Goal: Task Accomplishment & Management: Manage account settings

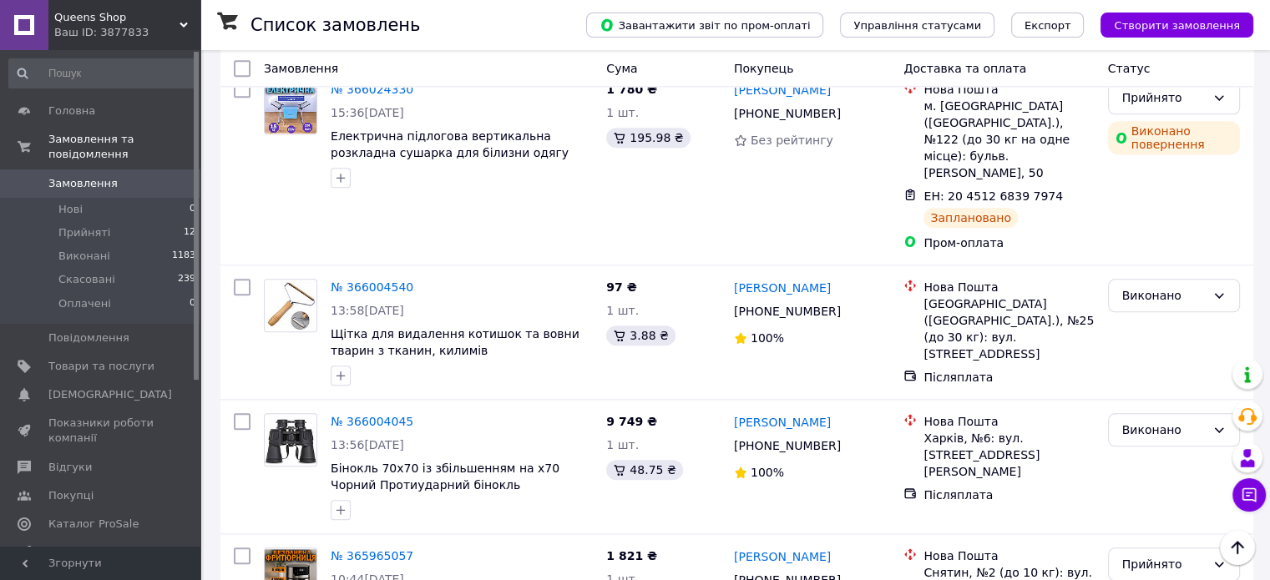
scroll to position [1947, 0]
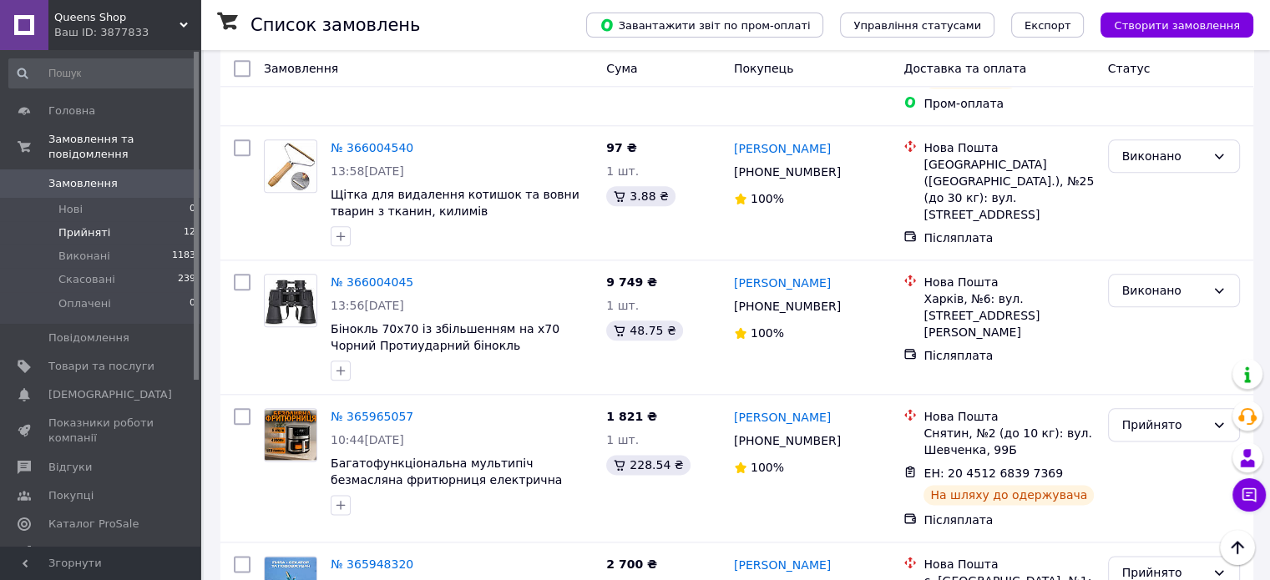
click at [97, 239] on span "Прийняті" at bounding box center [84, 232] width 52 height 15
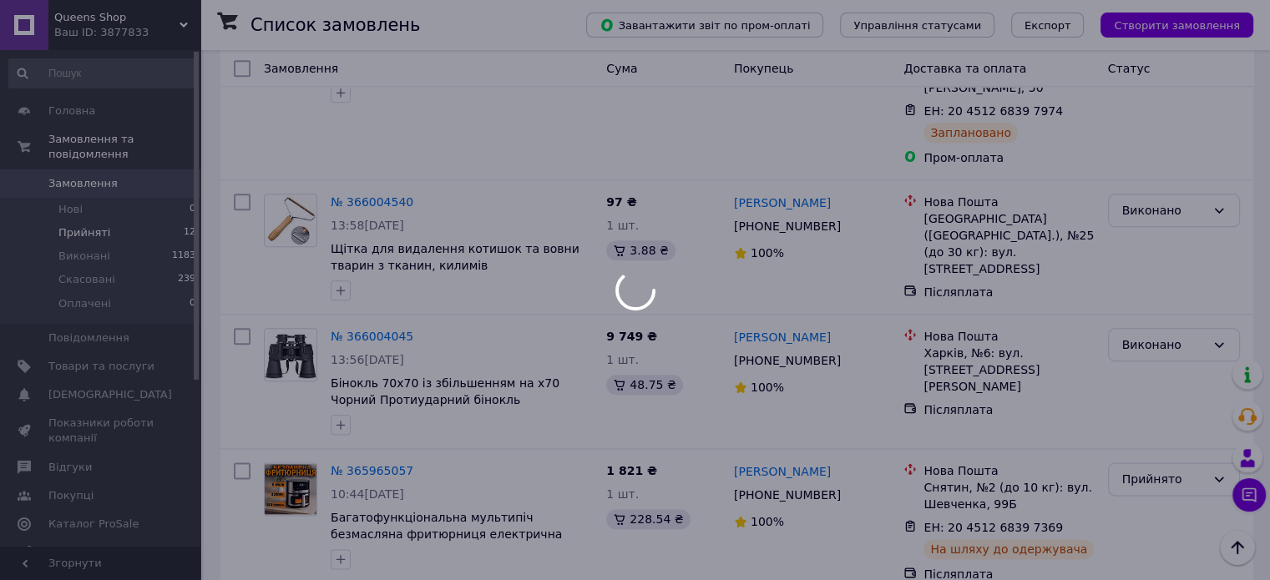
scroll to position [2010, 0]
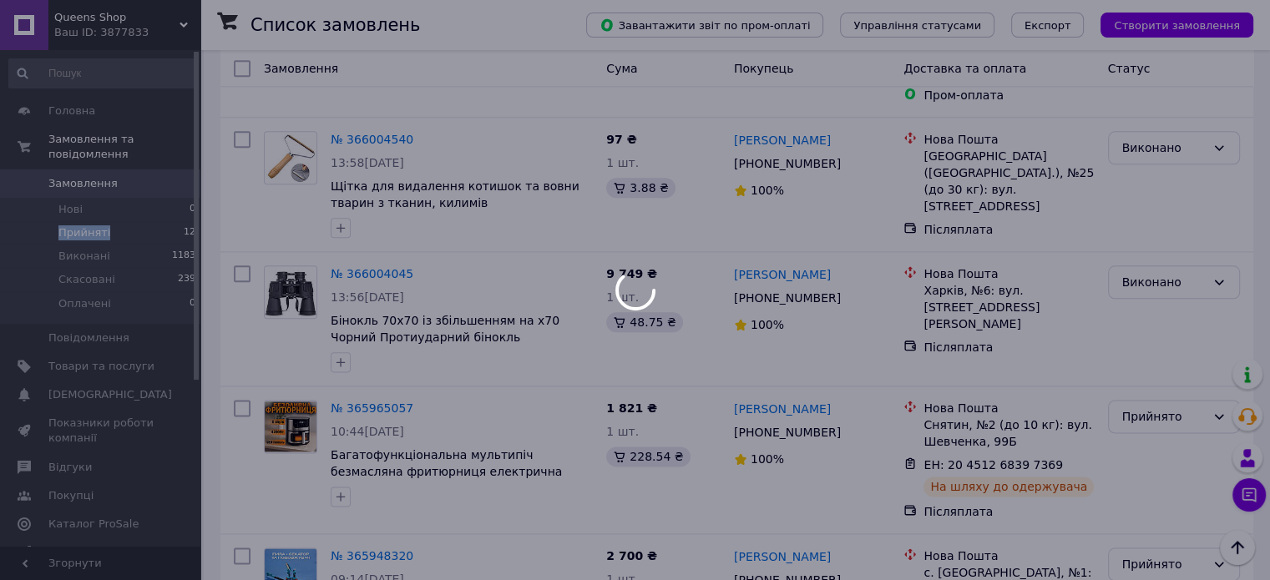
click at [97, 239] on span "Прийняті" at bounding box center [84, 232] width 52 height 15
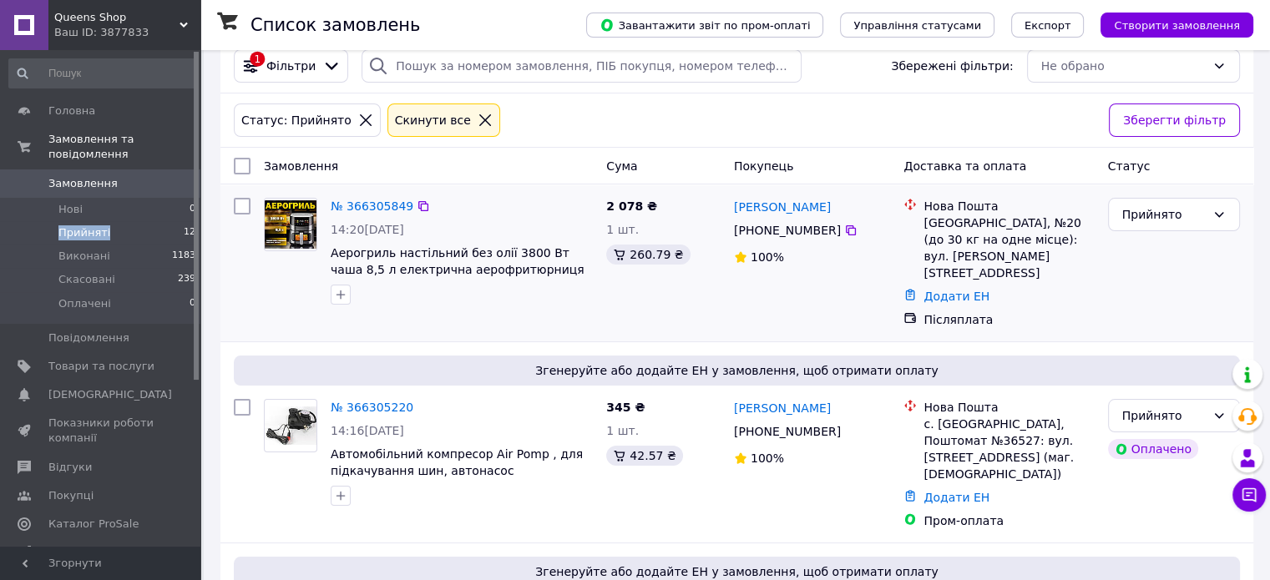
scroll to position [0, 0]
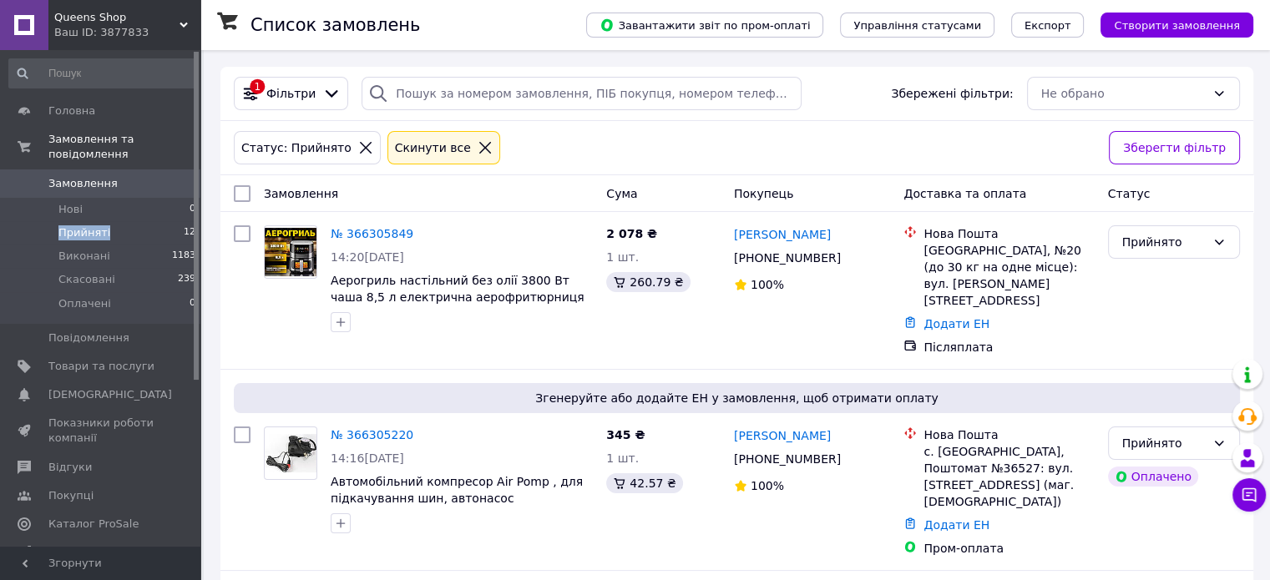
click at [159, 191] on span "0" at bounding box center [177, 183] width 46 height 15
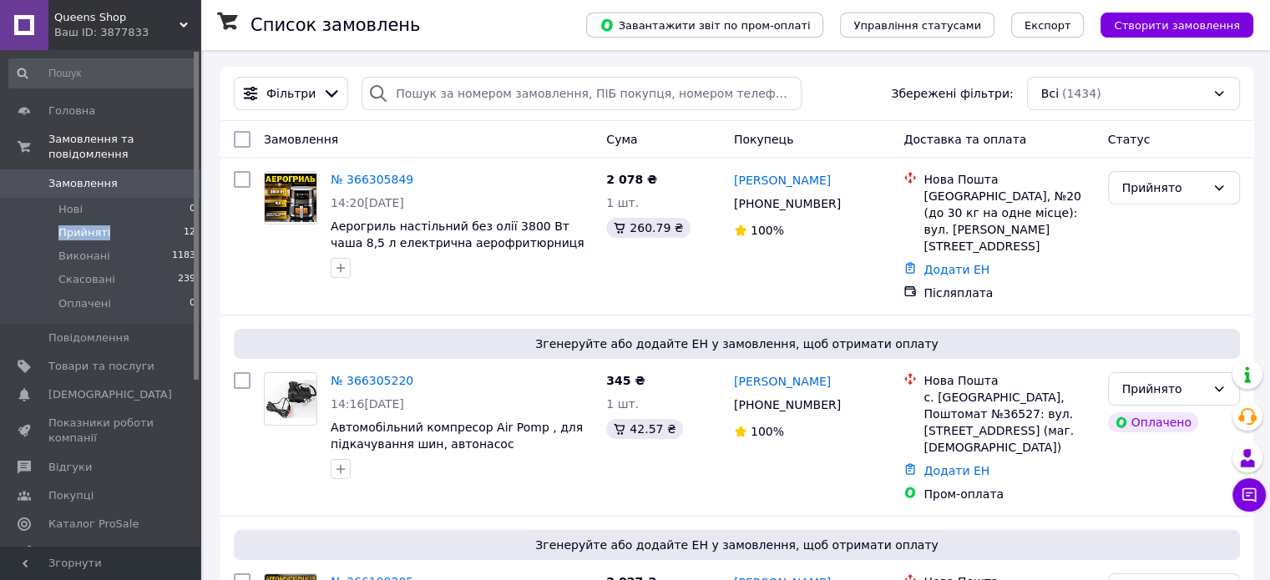
click at [127, 234] on li "Прийняті 12" at bounding box center [102, 232] width 205 height 23
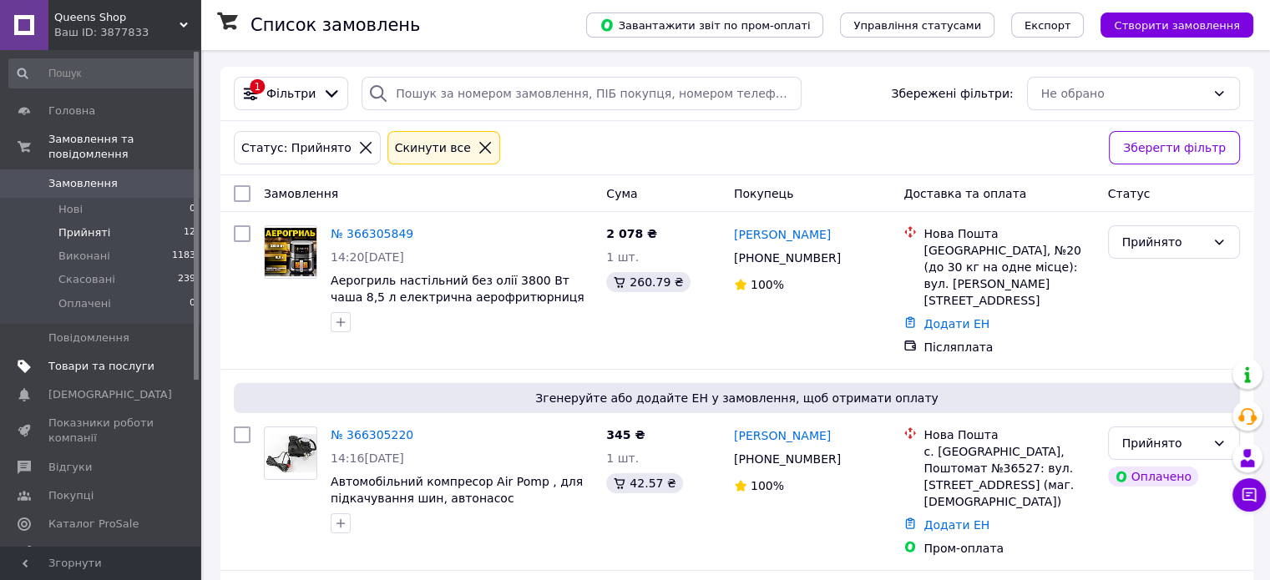
click at [124, 374] on span "Товари та послуги" at bounding box center [101, 366] width 106 height 15
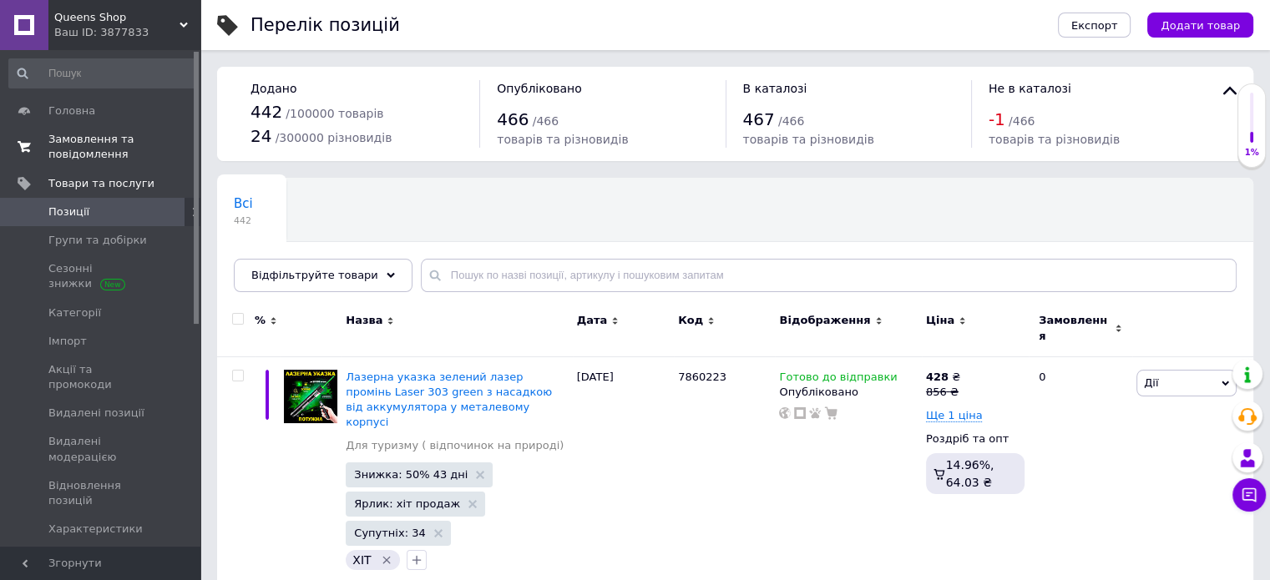
click at [115, 162] on span "Замовлення та повідомлення" at bounding box center [101, 147] width 106 height 30
